Goal: Check status: Check status

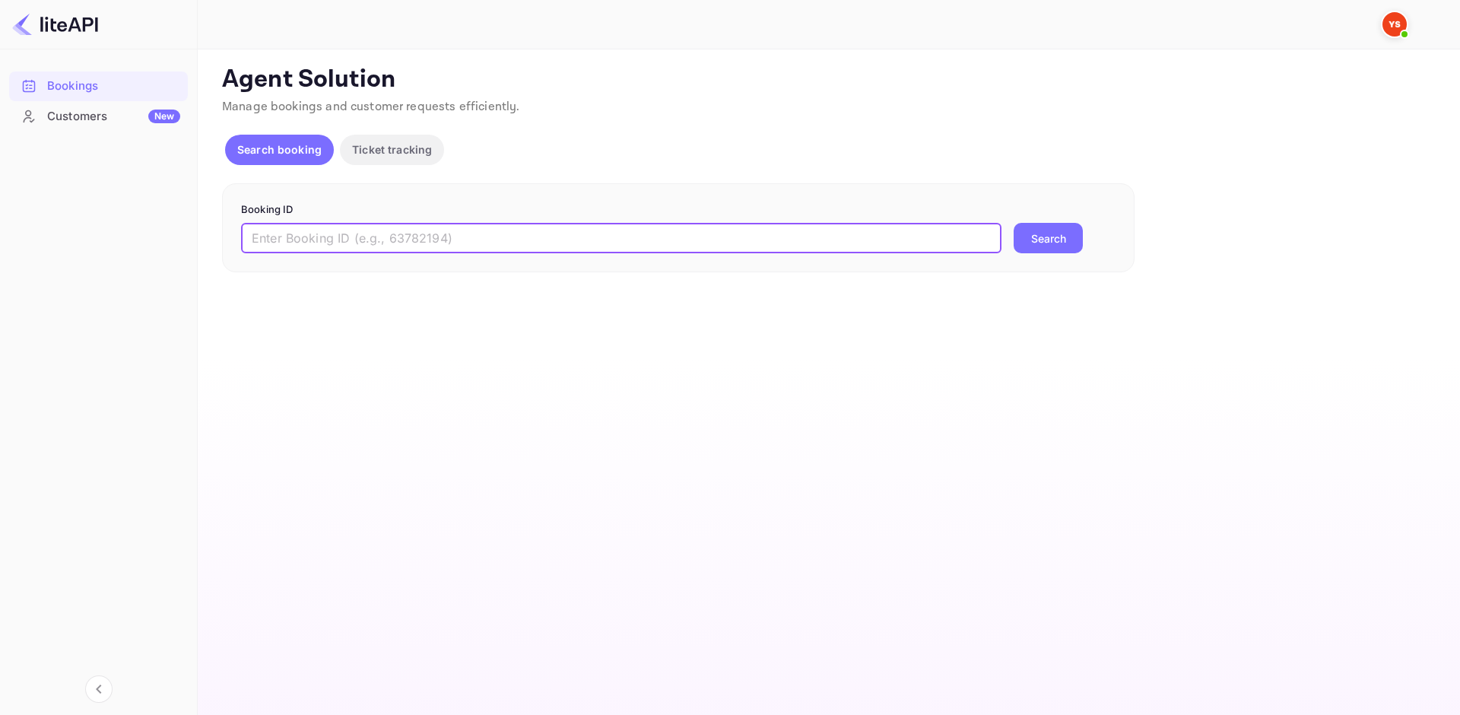
click at [375, 242] on input "text" at bounding box center [621, 238] width 761 height 30
type input "8902616"
click at [1043, 241] on button "Search" at bounding box center [1048, 238] width 69 height 30
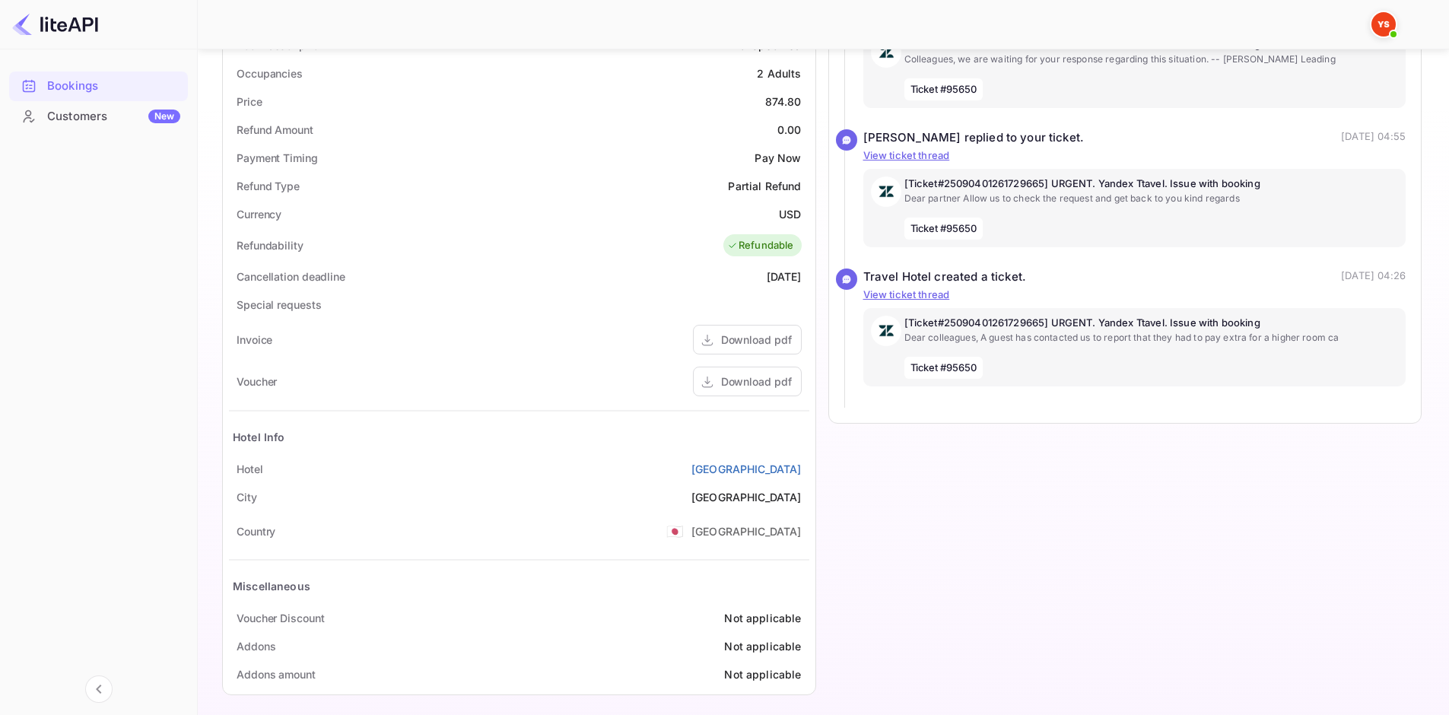
scroll to position [482, 0]
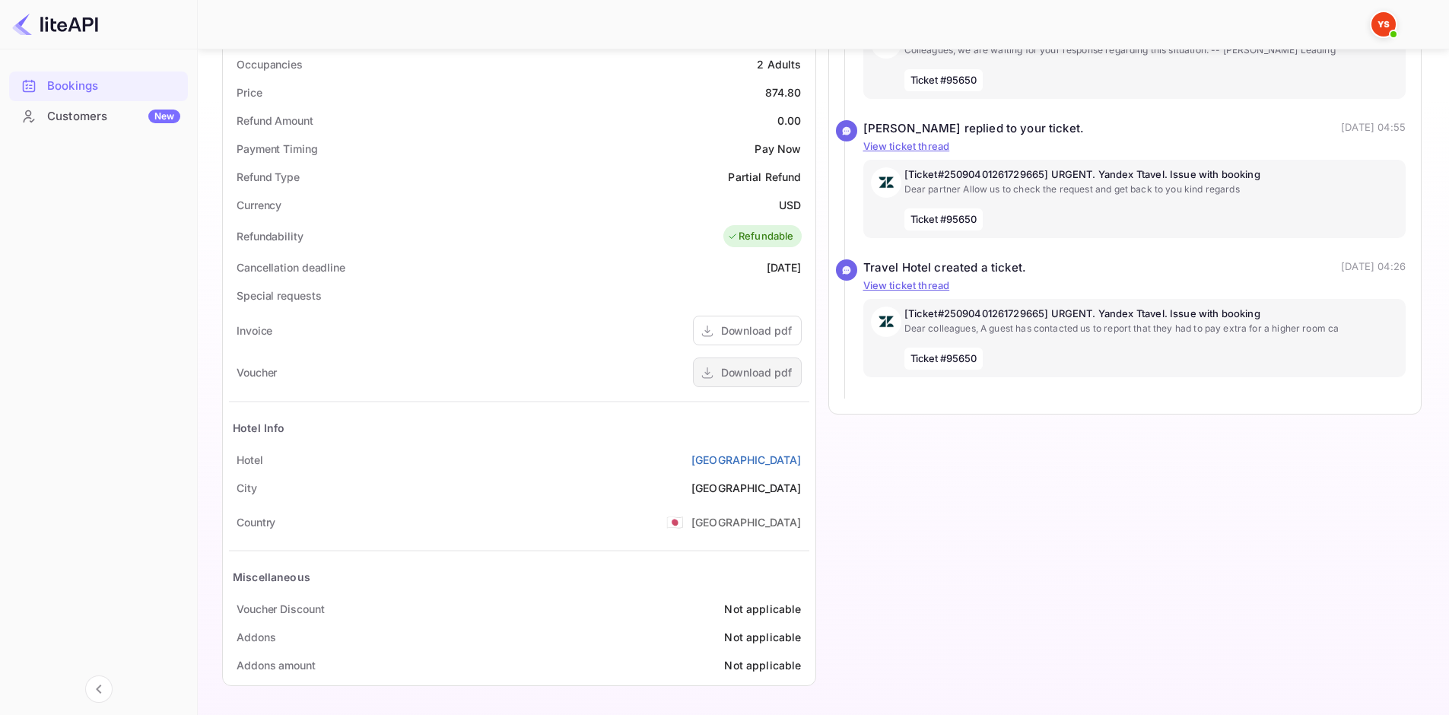
click at [760, 373] on div "Download pdf" at bounding box center [756, 372] width 71 height 16
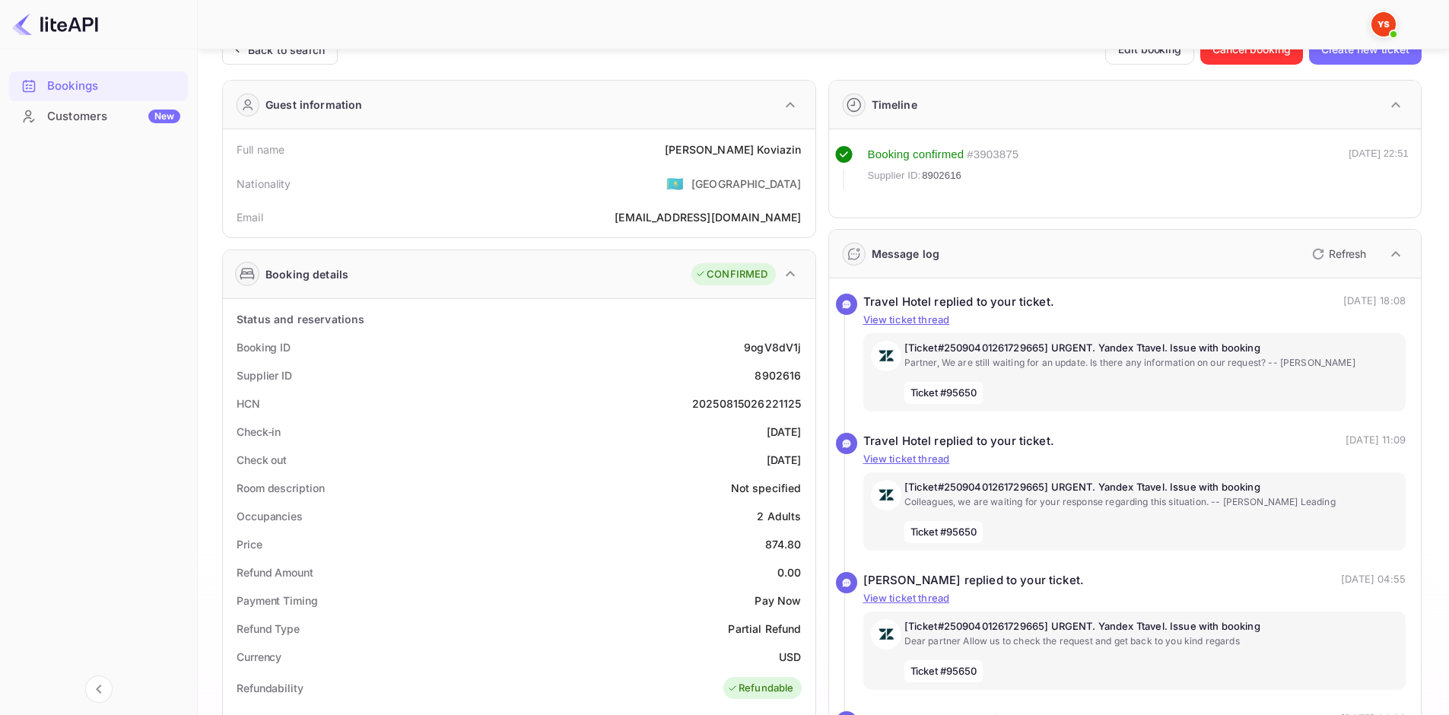
scroll to position [0, 0]
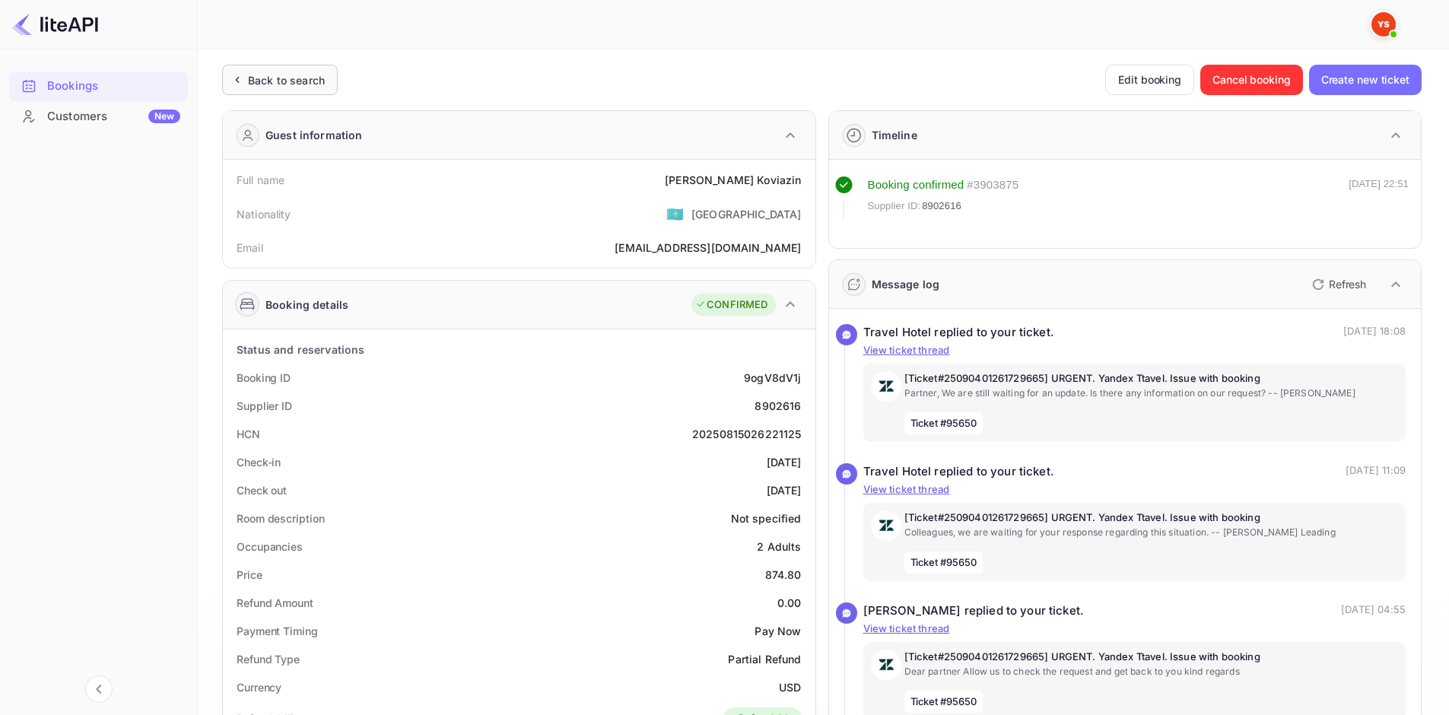
click at [322, 76] on div "Back to search" at bounding box center [286, 80] width 77 height 16
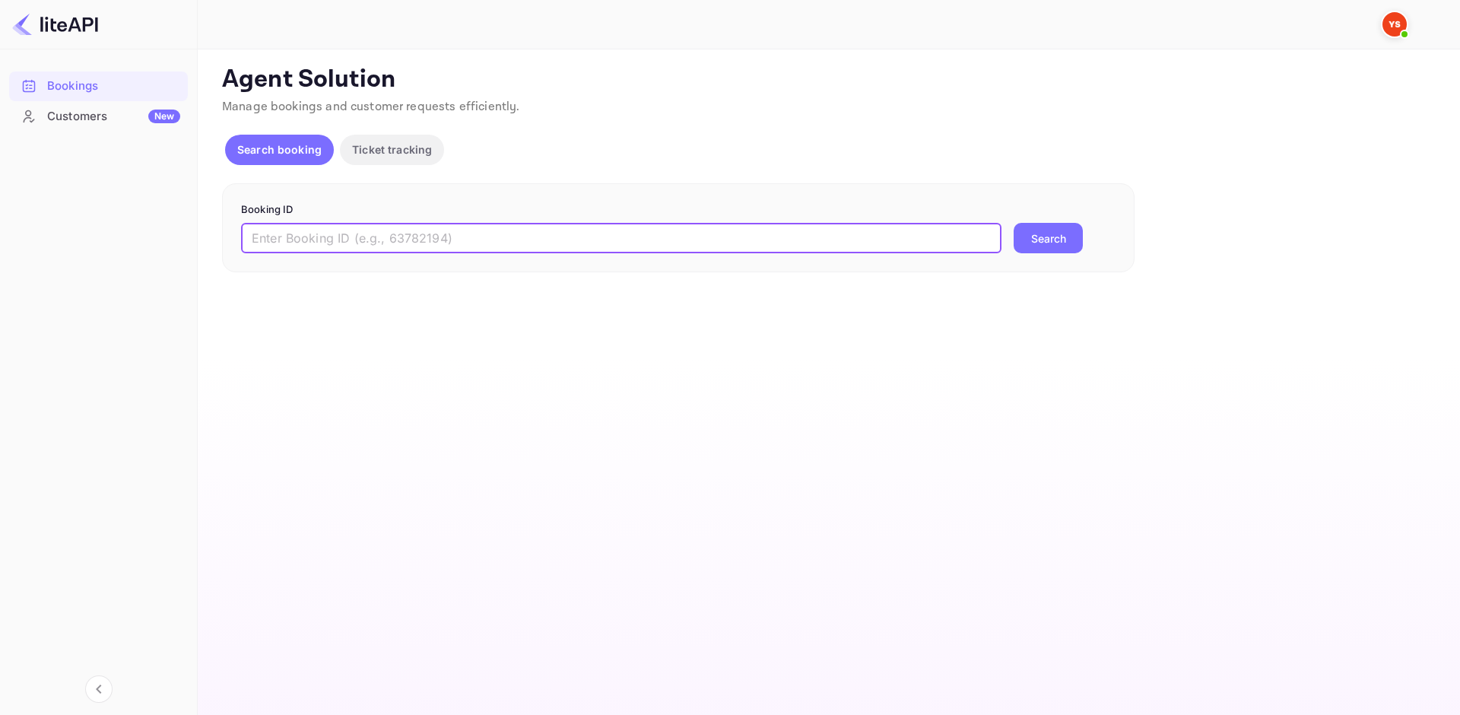
click at [434, 223] on input "text" at bounding box center [621, 238] width 761 height 30
click at [439, 227] on input "text" at bounding box center [621, 238] width 761 height 30
paste input "8903387"
type input "8903387"
click at [1030, 231] on button "Search" at bounding box center [1048, 238] width 69 height 30
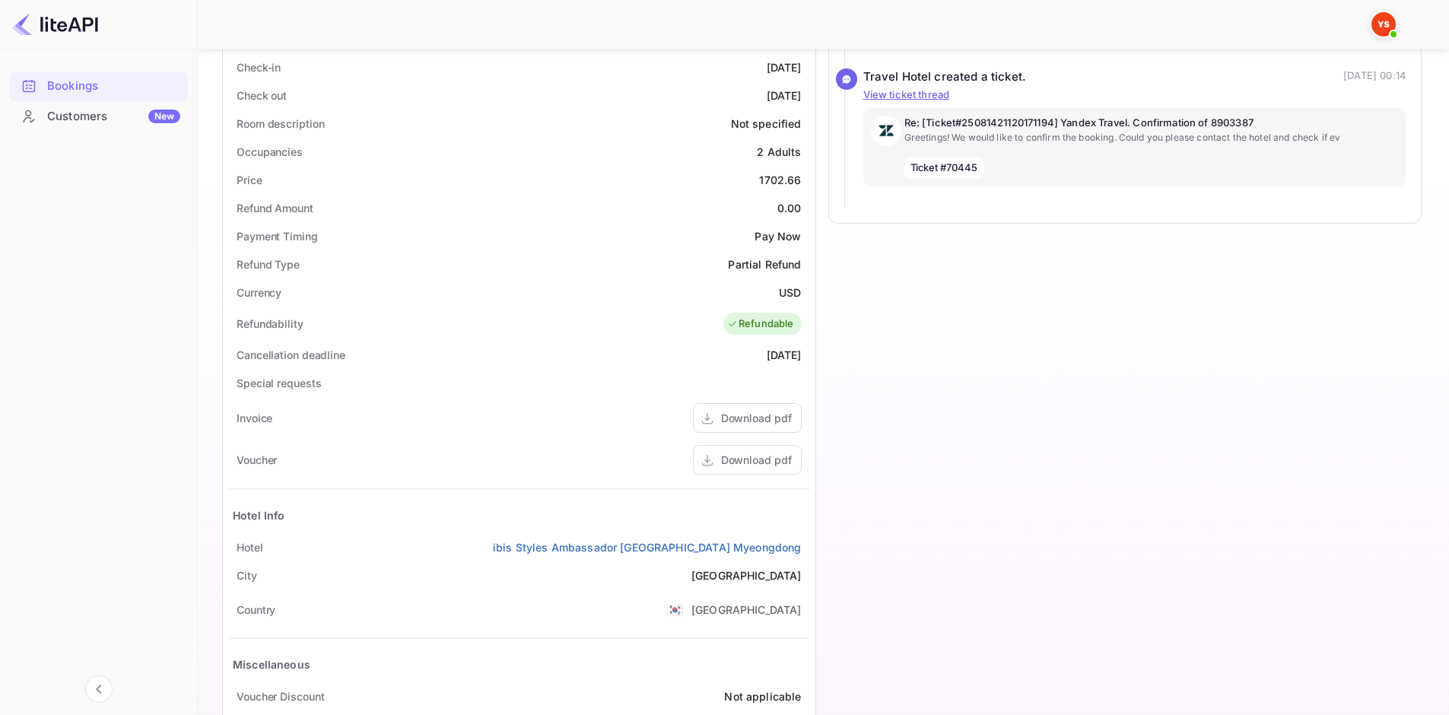
scroll to position [482, 0]
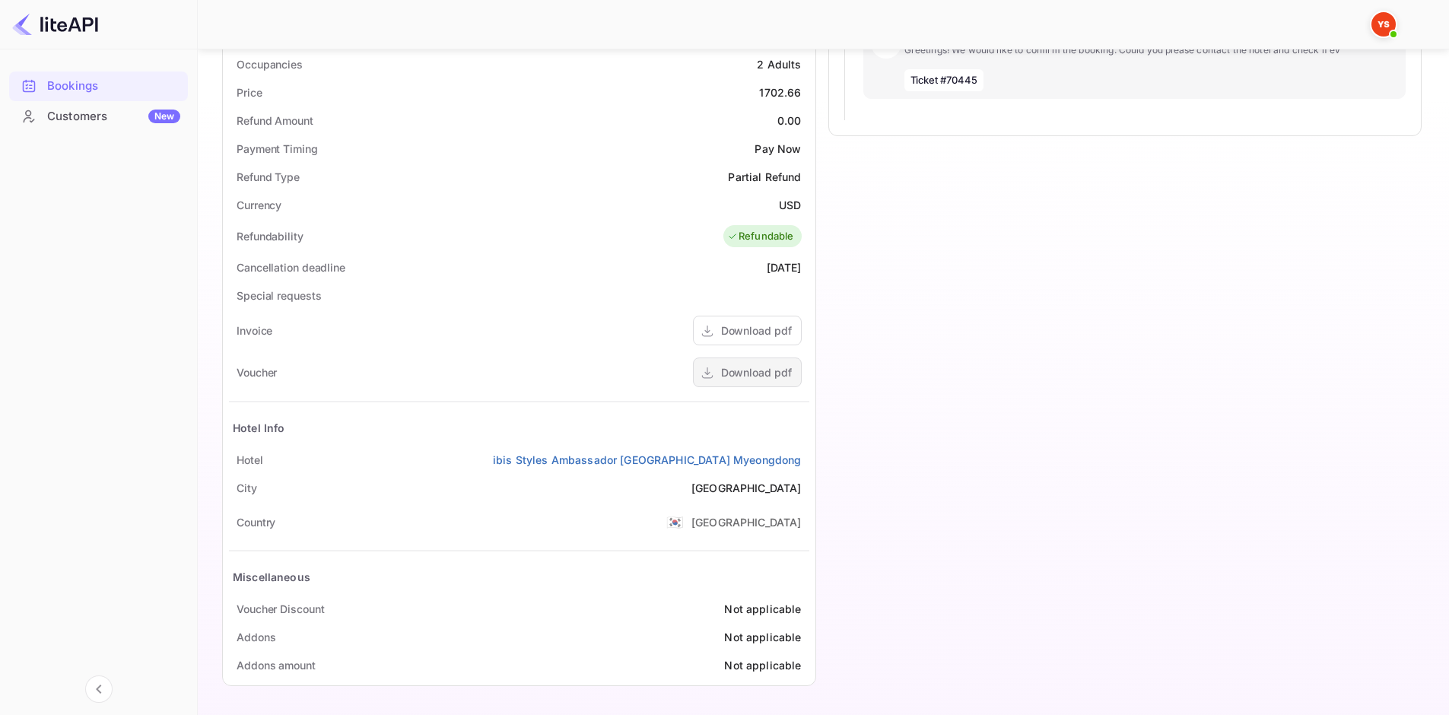
click at [735, 378] on div "Download pdf" at bounding box center [756, 372] width 71 height 16
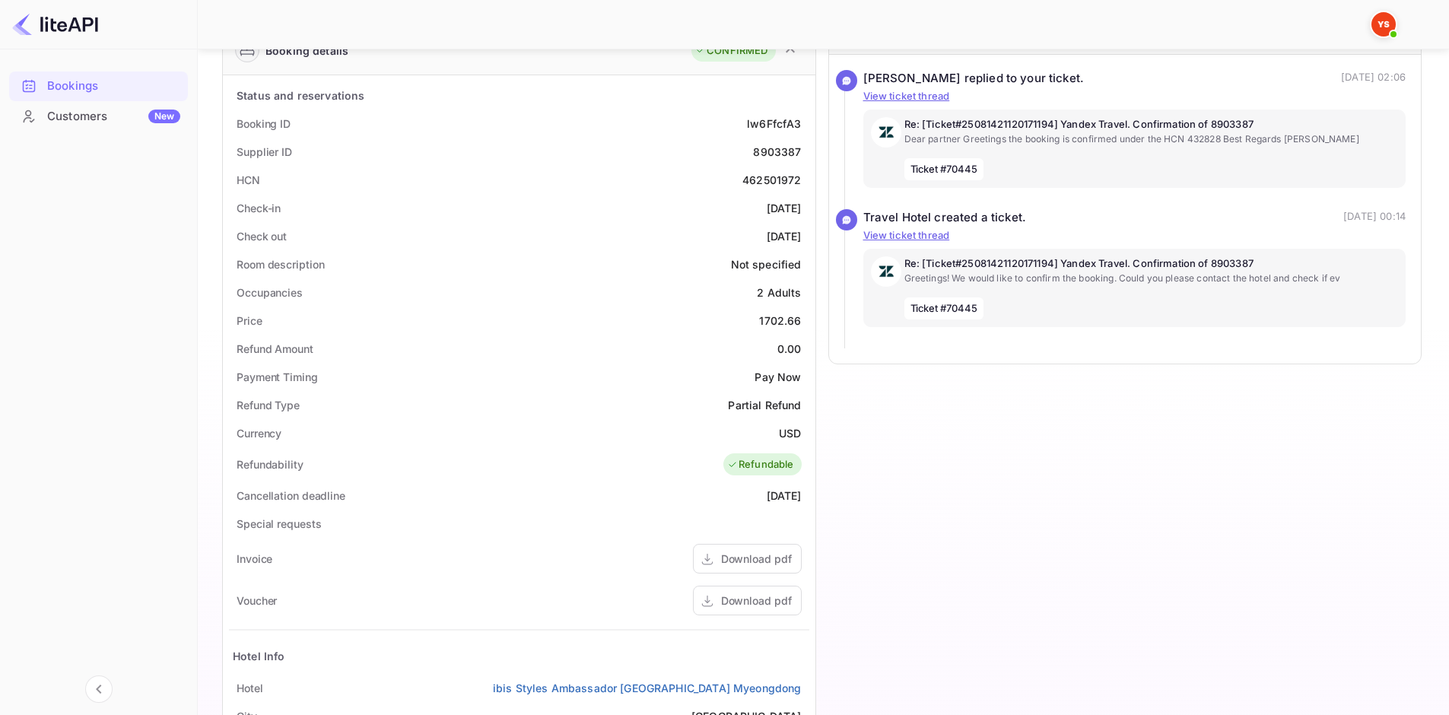
scroll to position [330, 0]
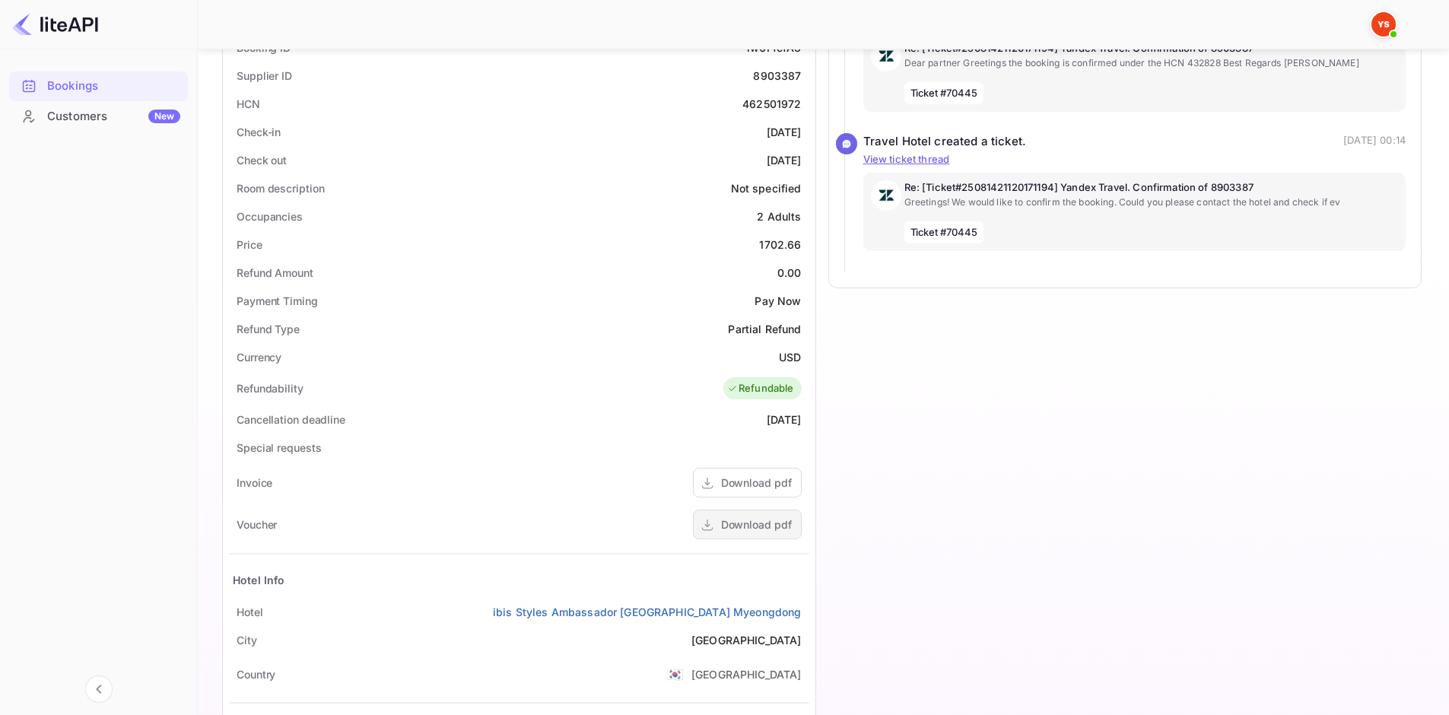
click at [761, 522] on div "Download pdf" at bounding box center [756, 524] width 71 height 16
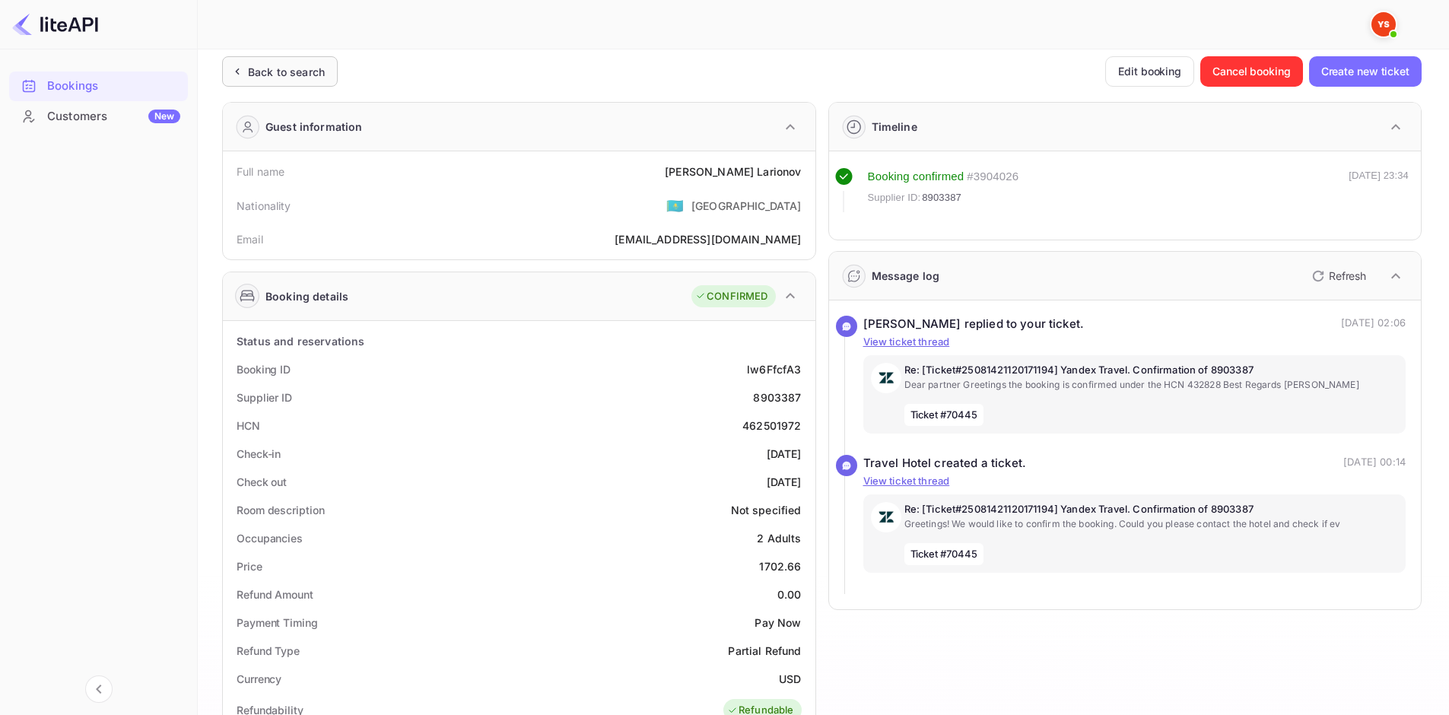
scroll to position [0, 0]
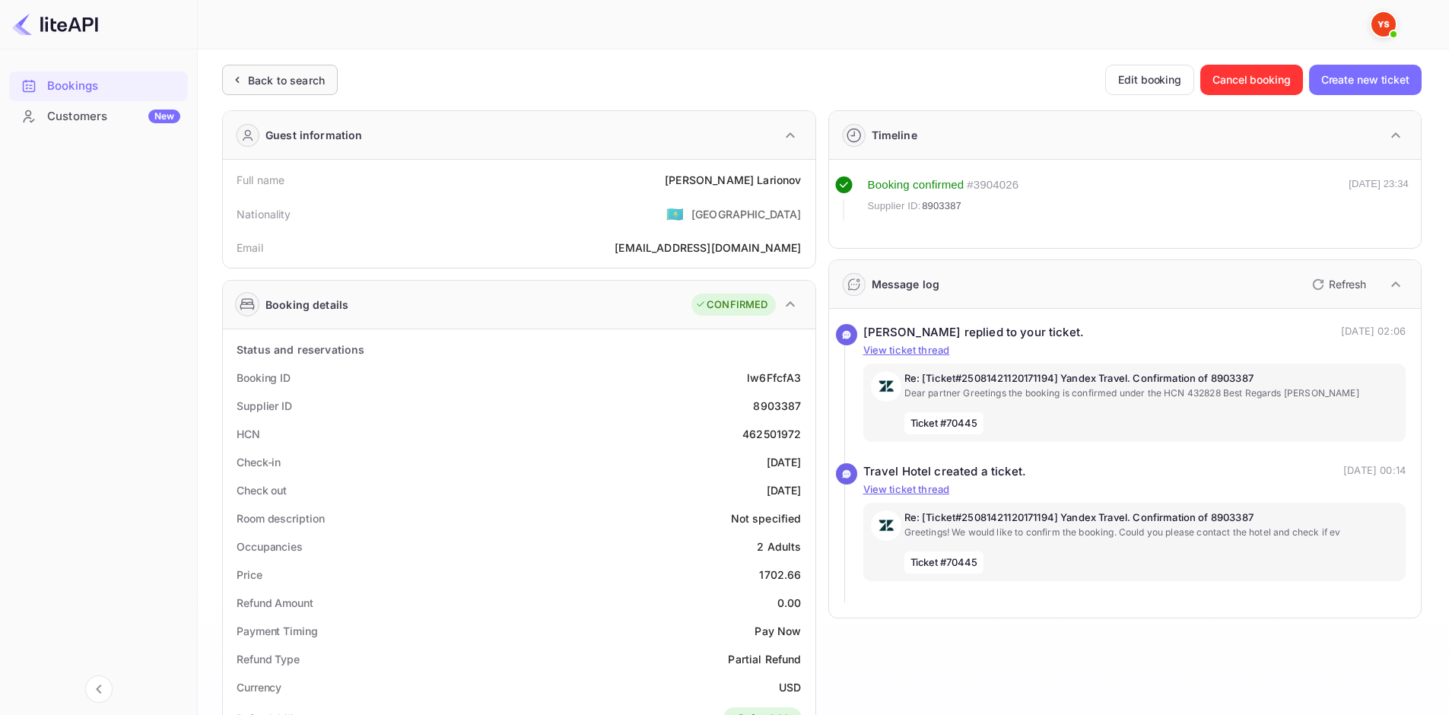
click at [316, 86] on div "Back to search" at bounding box center [286, 80] width 77 height 16
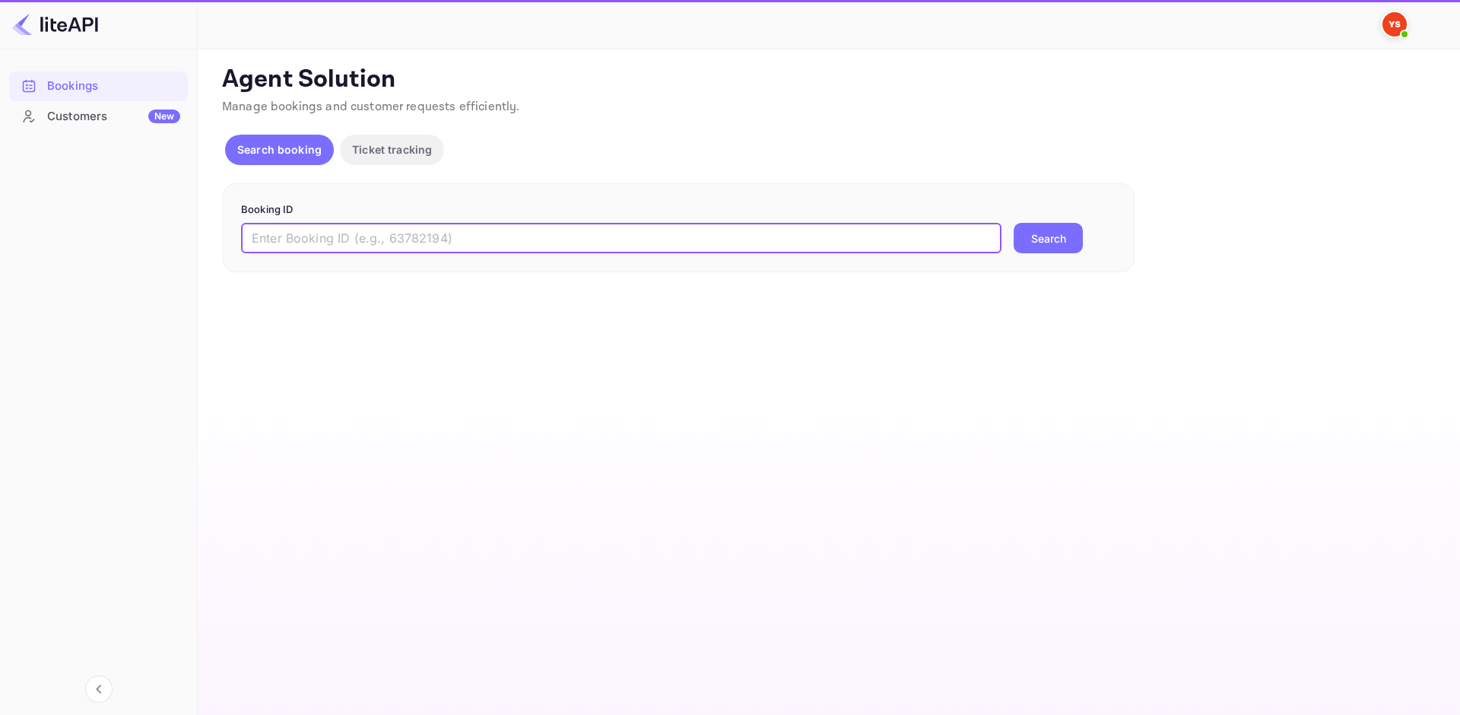
click at [394, 236] on input "text" at bounding box center [621, 238] width 761 height 30
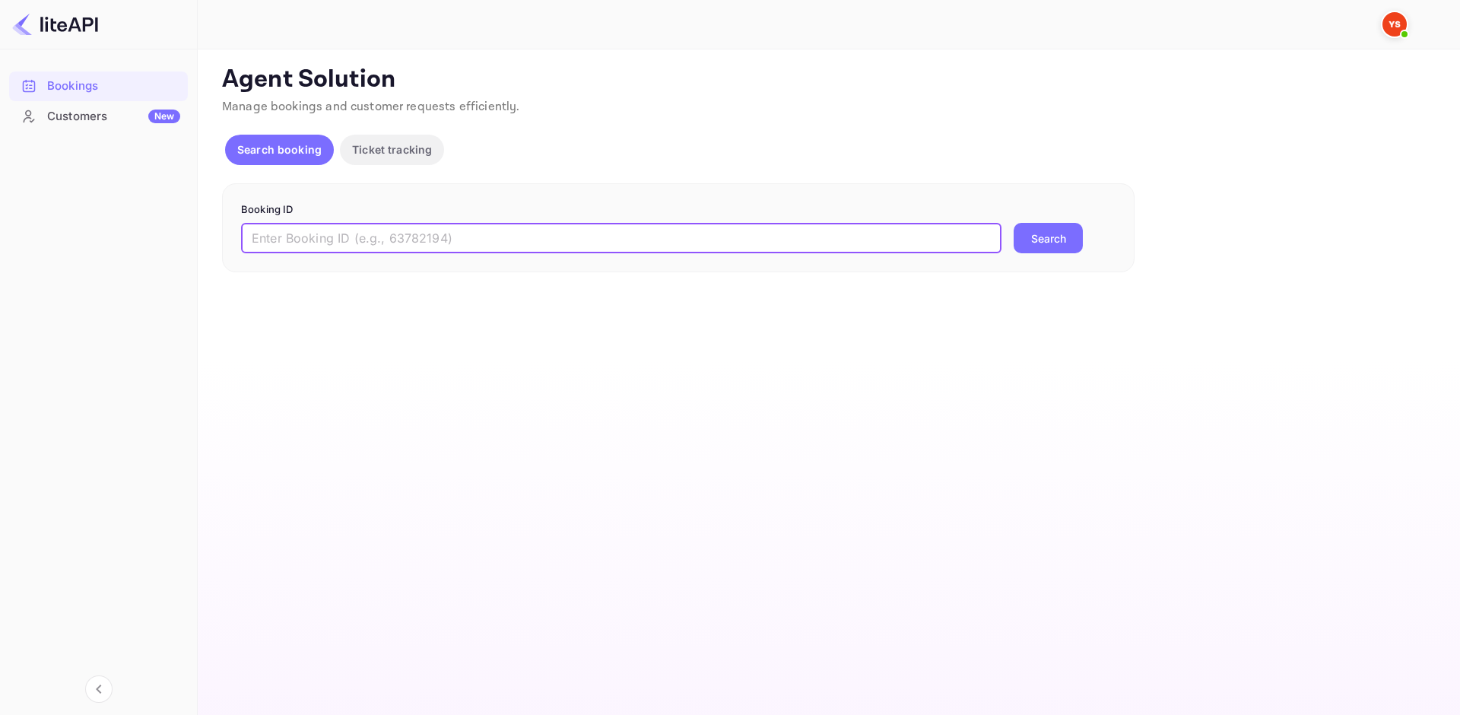
paste input "8565716"
type input "8565716"
click at [1046, 256] on div "Booking ID 8565716 ​ Search" at bounding box center [678, 228] width 913 height 90
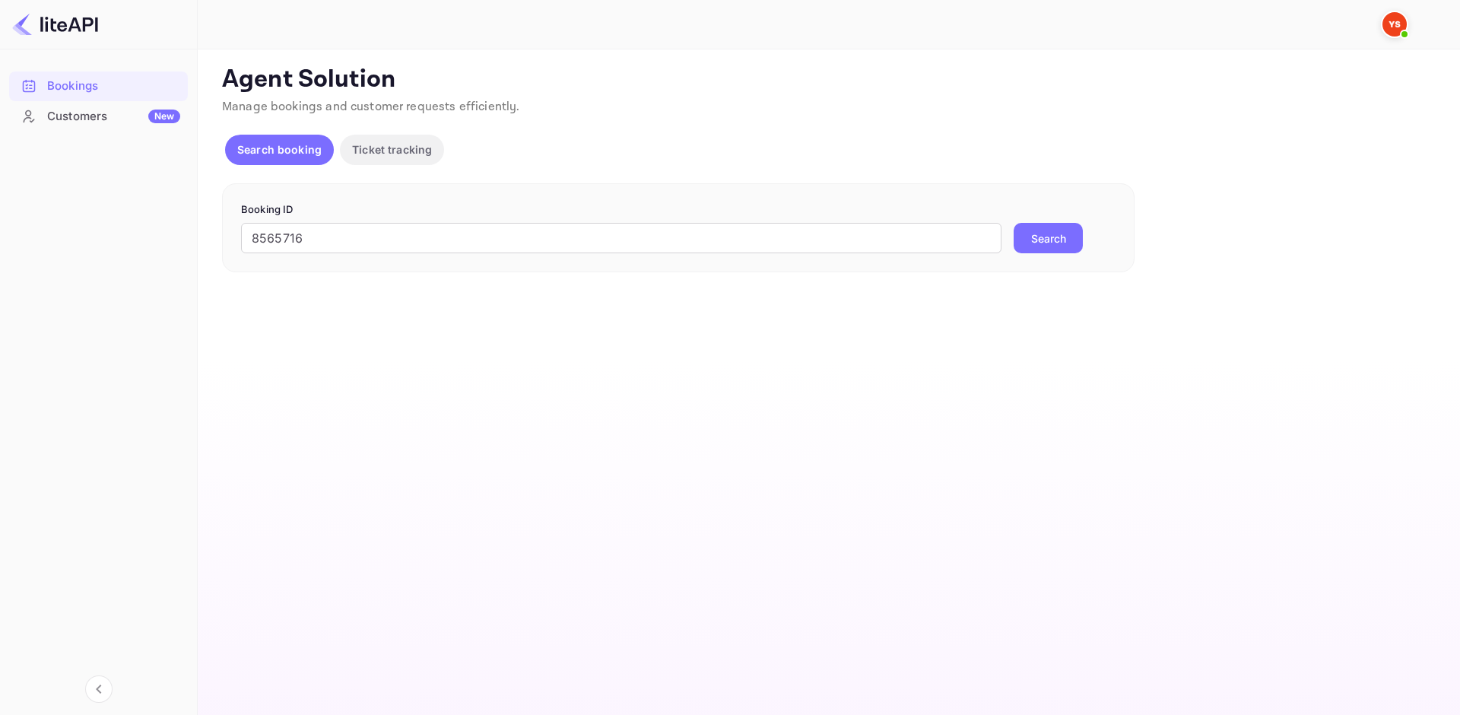
click at [1053, 236] on button "Search" at bounding box center [1048, 238] width 69 height 30
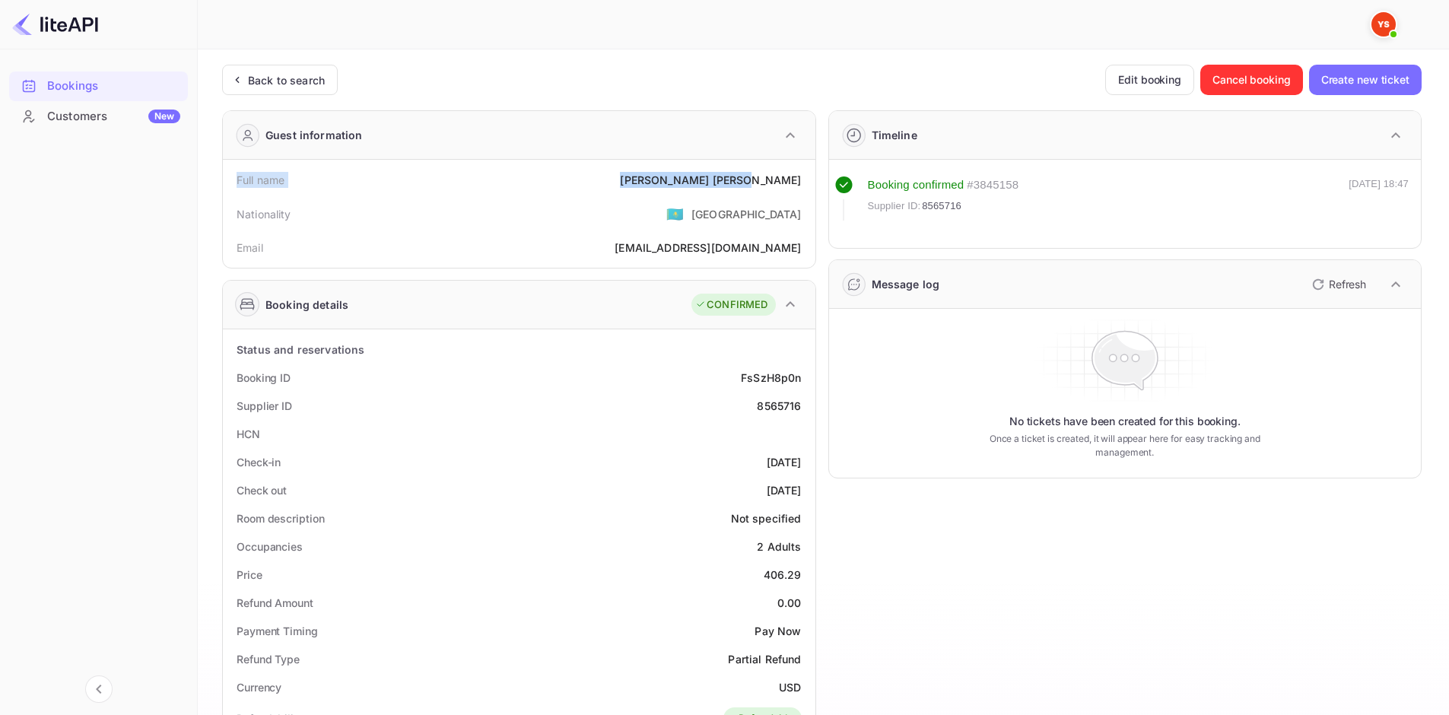
drag, startPoint x: 232, startPoint y: 179, endPoint x: 798, endPoint y: 177, distance: 565.9
click at [798, 177] on div "Full name [PERSON_NAME]" at bounding box center [519, 180] width 580 height 28
click at [802, 181] on div "Full name [PERSON_NAME]" at bounding box center [519, 180] width 580 height 28
drag, startPoint x: 804, startPoint y: 181, endPoint x: 234, endPoint y: 174, distance: 569.7
click at [234, 174] on div "Full name [PERSON_NAME]" at bounding box center [519, 180] width 580 height 28
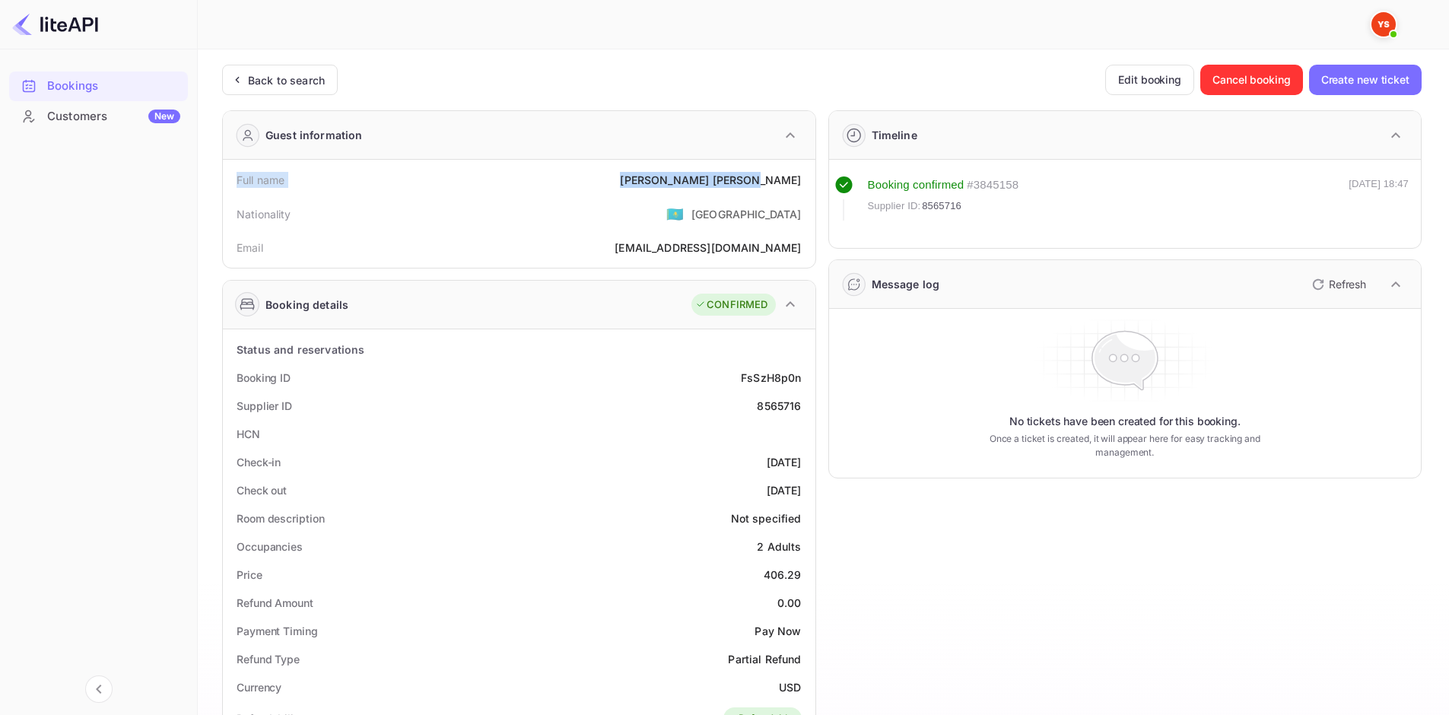
copy div "Full name [PERSON_NAME]"
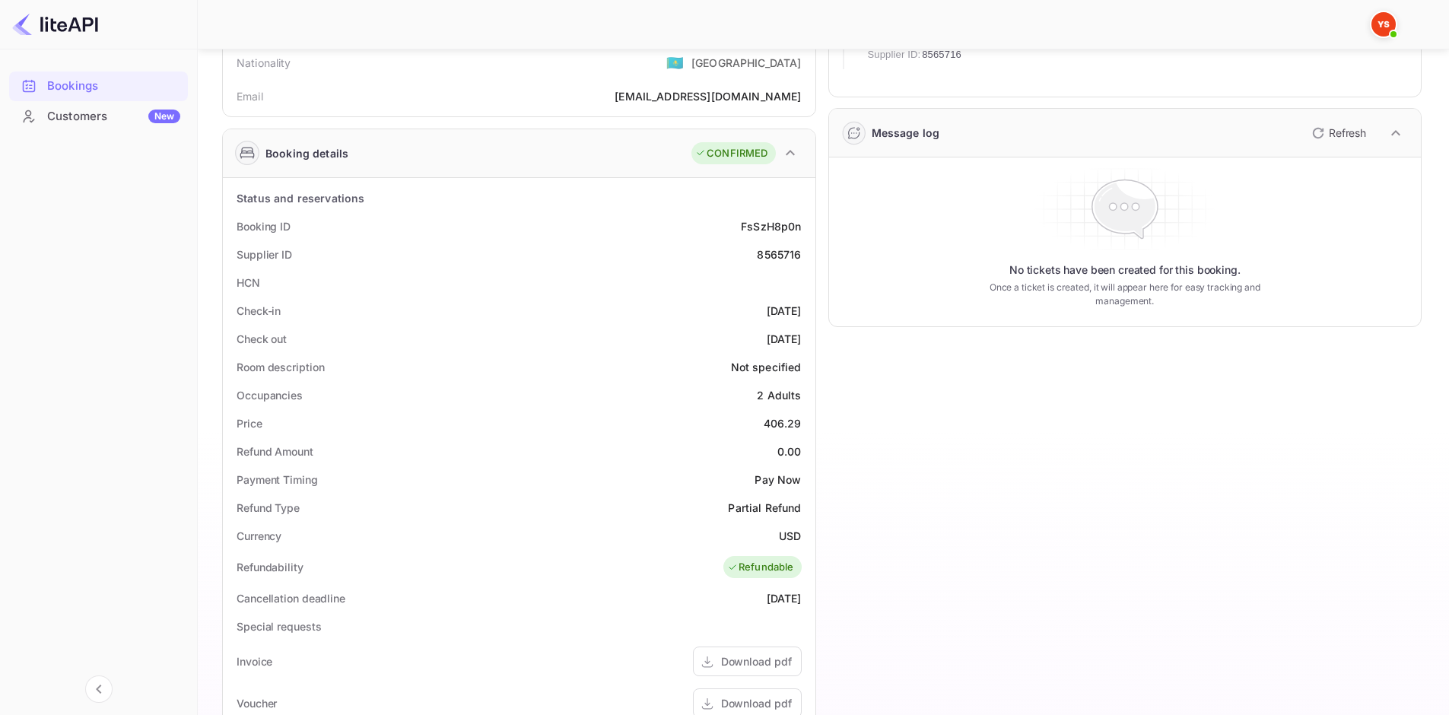
scroll to position [152, 0]
drag, startPoint x: 233, startPoint y: 221, endPoint x: 806, endPoint y: 338, distance: 584.4
click at [806, 338] on div "Status and reservations Booking ID FsSzH8p0n Supplier ID 8565716 HCN Check-in […" at bounding box center [519, 596] width 580 height 826
copy div "Booking ID FsSzH8p0n Supplier ID 8565716 HCN Check-in [DATE] Check out [DATE]"
click at [380, 362] on div "Room description Not specified" at bounding box center [519, 366] width 580 height 28
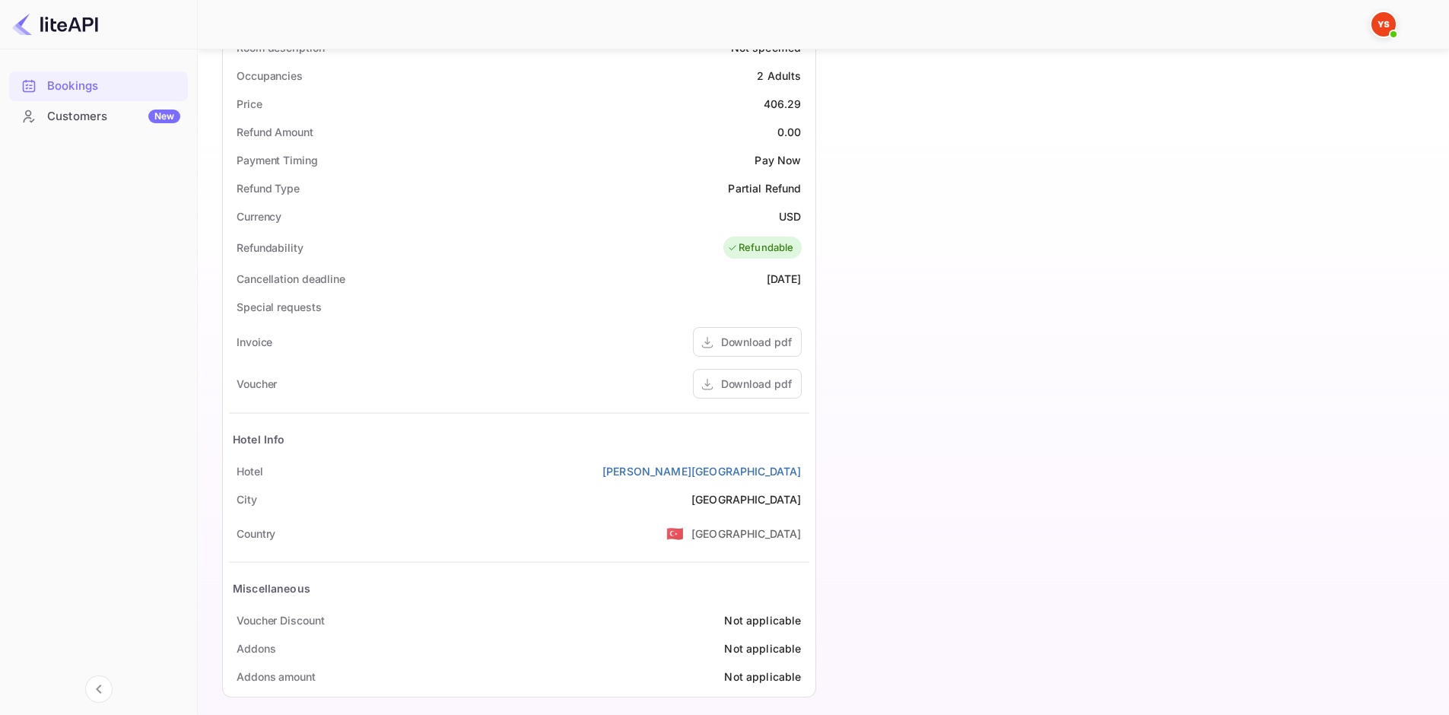
scroll to position [482, 0]
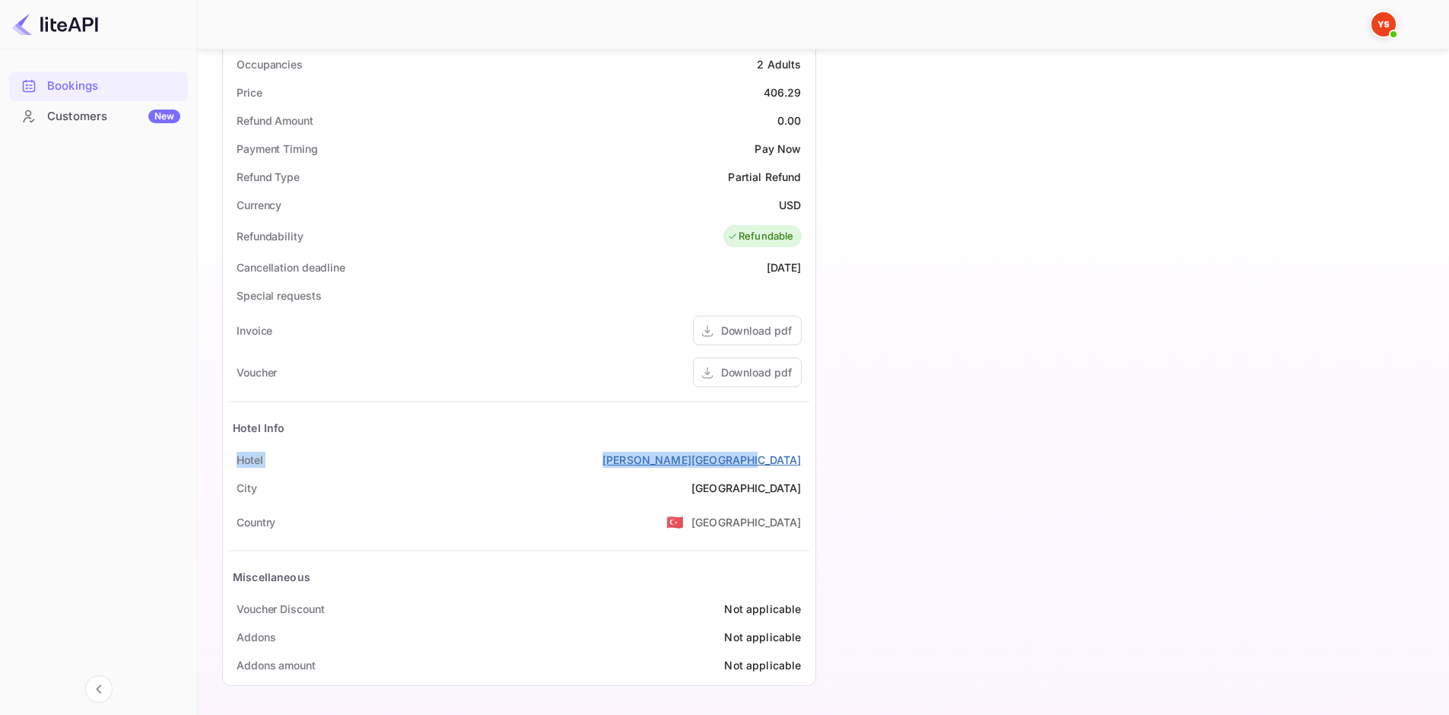
drag, startPoint x: 275, startPoint y: 459, endPoint x: 799, endPoint y: 459, distance: 524.0
click at [799, 459] on div "Hotel [PERSON_NAME][GEOGRAPHIC_DATA]" at bounding box center [519, 460] width 580 height 28
copy div "Hotel [PERSON_NAME][GEOGRAPHIC_DATA]"
